Goal: Task Accomplishment & Management: Use online tool/utility

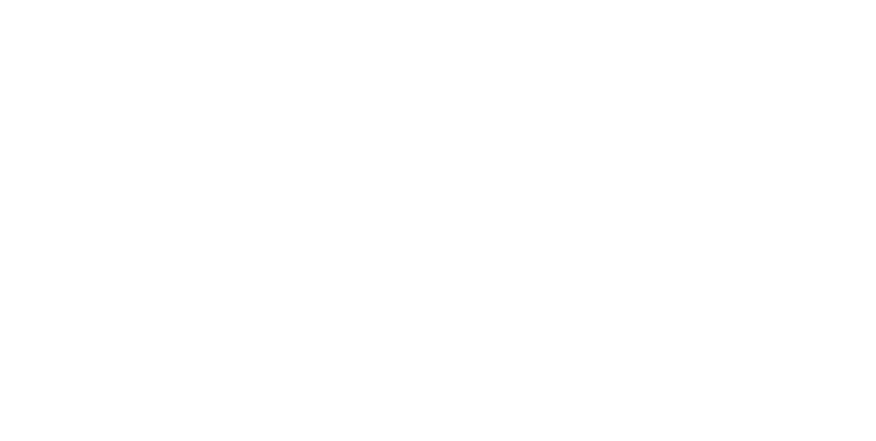
scroll to position [289, 0]
click at [839, 292] on div "Loading..." at bounding box center [438, 275] width 801 height 441
click at [732, 78] on button "Close" at bounding box center [707, 76] width 50 height 22
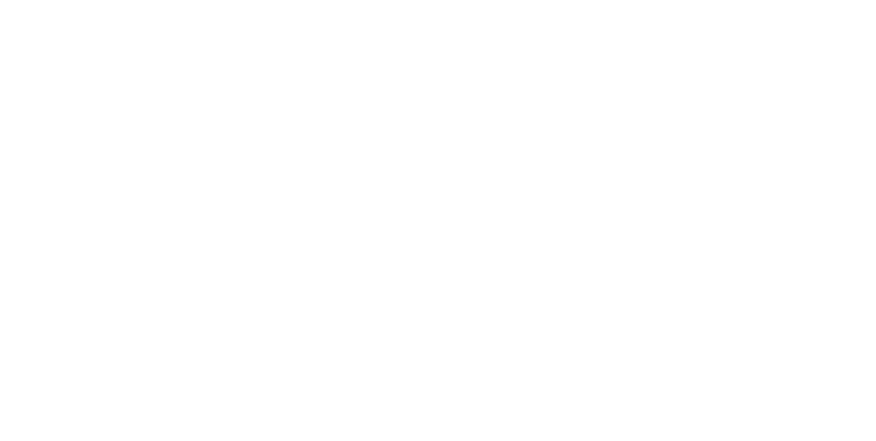
click at [181, 194] on button "Tracking" at bounding box center [116, 188] width 130 height 34
click at [580, 344] on div at bounding box center [529, 341] width 103 height 34
click at [545, 343] on icon "button" at bounding box center [541, 340] width 7 height 7
click at [433, 220] on button "Clock Off" at bounding box center [394, 217] width 75 height 22
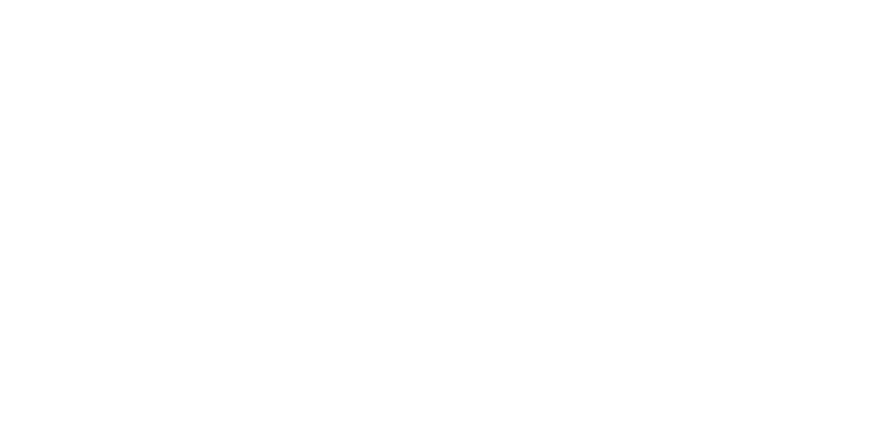
click at [732, 75] on button "Close" at bounding box center [707, 76] width 50 height 22
click at [81, 185] on icon at bounding box center [75, 188] width 12 height 12
click at [537, 337] on button "button" at bounding box center [528, 340] width 17 height 17
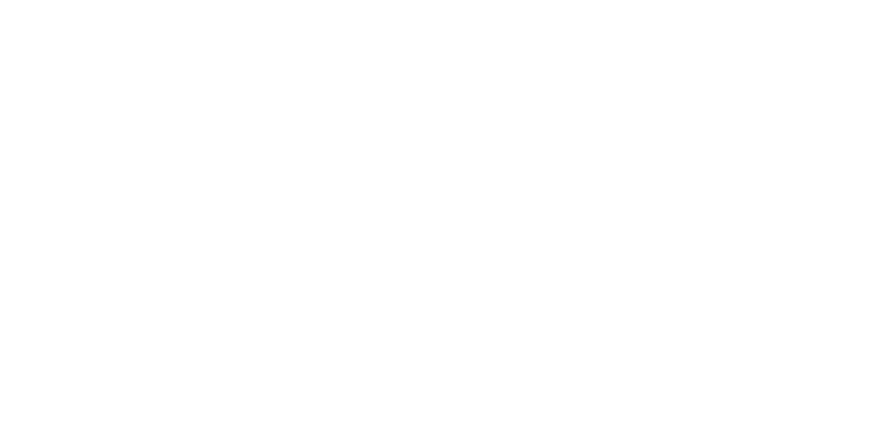
scroll to position [113, 0]
click at [433, 217] on button "Clock On" at bounding box center [394, 217] width 75 height 22
click at [580, 333] on div at bounding box center [529, 341] width 103 height 34
click at [550, 341] on button "button" at bounding box center [541, 340] width 17 height 17
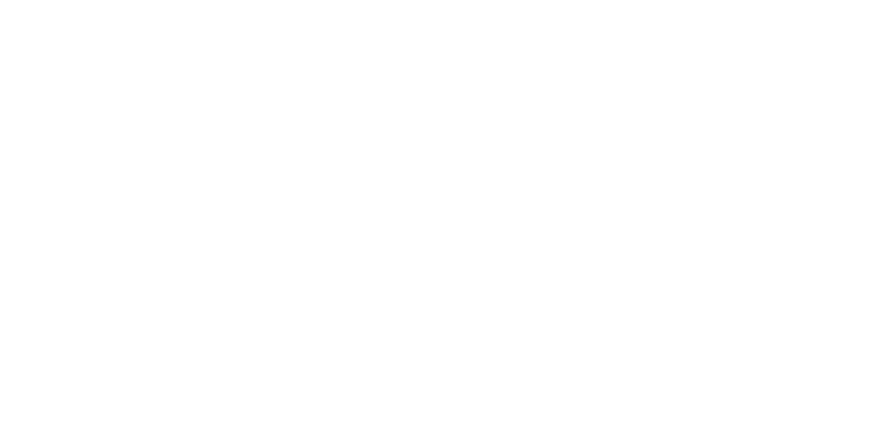
click at [552, 152] on div "Team Member" at bounding box center [438, 152] width 229 height 10
click at [433, 214] on button "Clock Off" at bounding box center [394, 217] width 75 height 22
